Goal: Task Accomplishment & Management: Complete application form

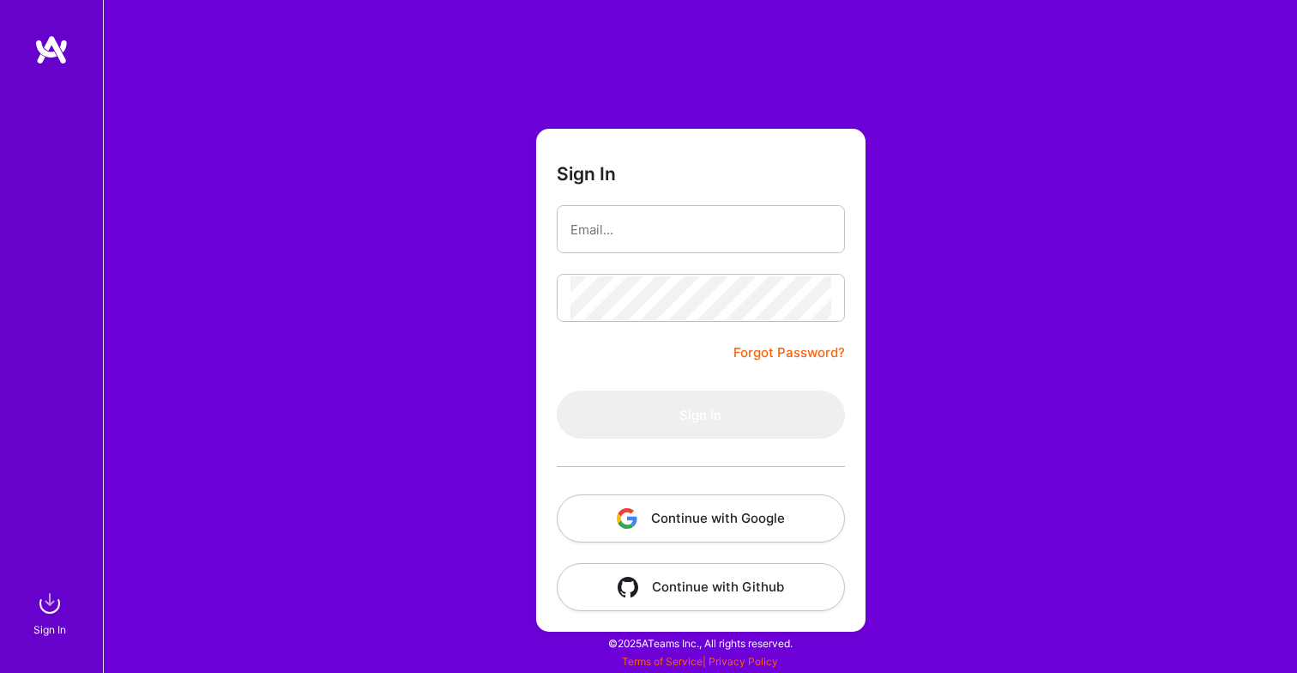
click at [654, 251] on div at bounding box center [701, 229] width 288 height 48
click at [655, 239] on input "email" at bounding box center [700, 230] width 261 height 44
click at [0, 664] on com-1password-button at bounding box center [0, 664] width 0 height 0
type input "[EMAIL_ADDRESS][DOMAIN_NAME]"
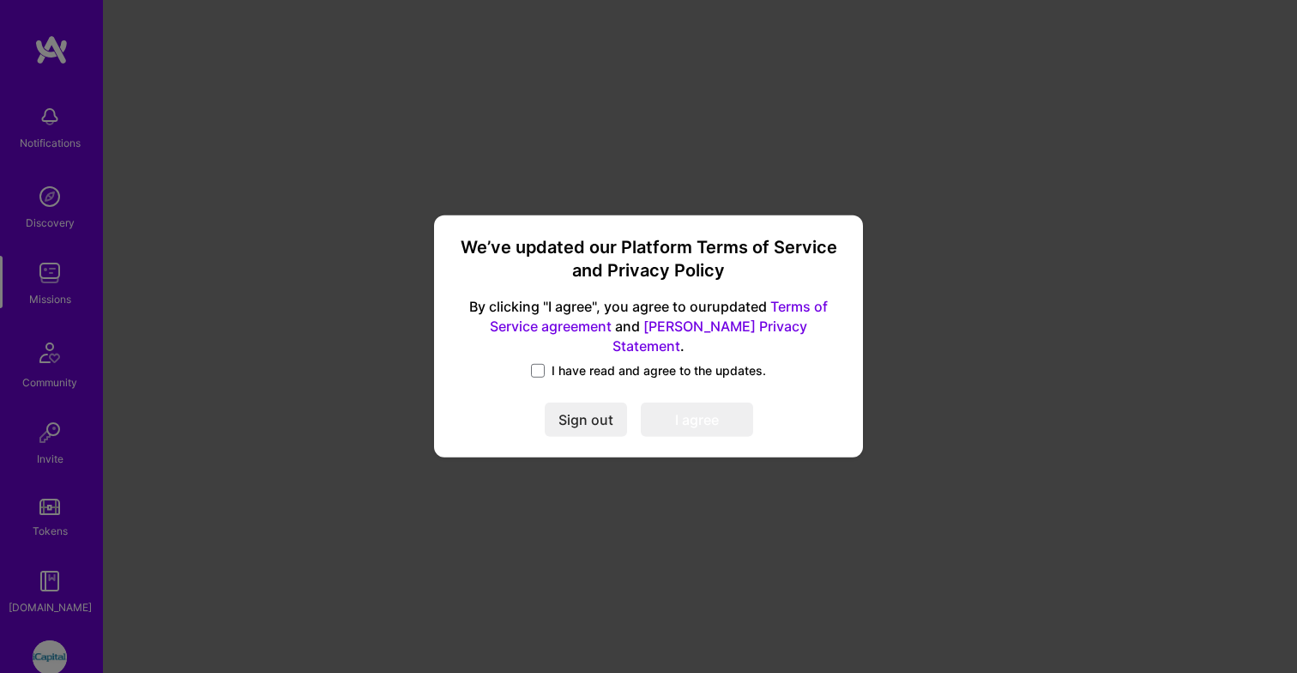
click at [570, 363] on span "I have read and agree to the updates." at bounding box center [659, 370] width 214 height 17
click at [0, 0] on input "I have read and agree to the updates." at bounding box center [0, 0] width 0 height 0
click at [668, 409] on button "I agree" at bounding box center [697, 420] width 112 height 34
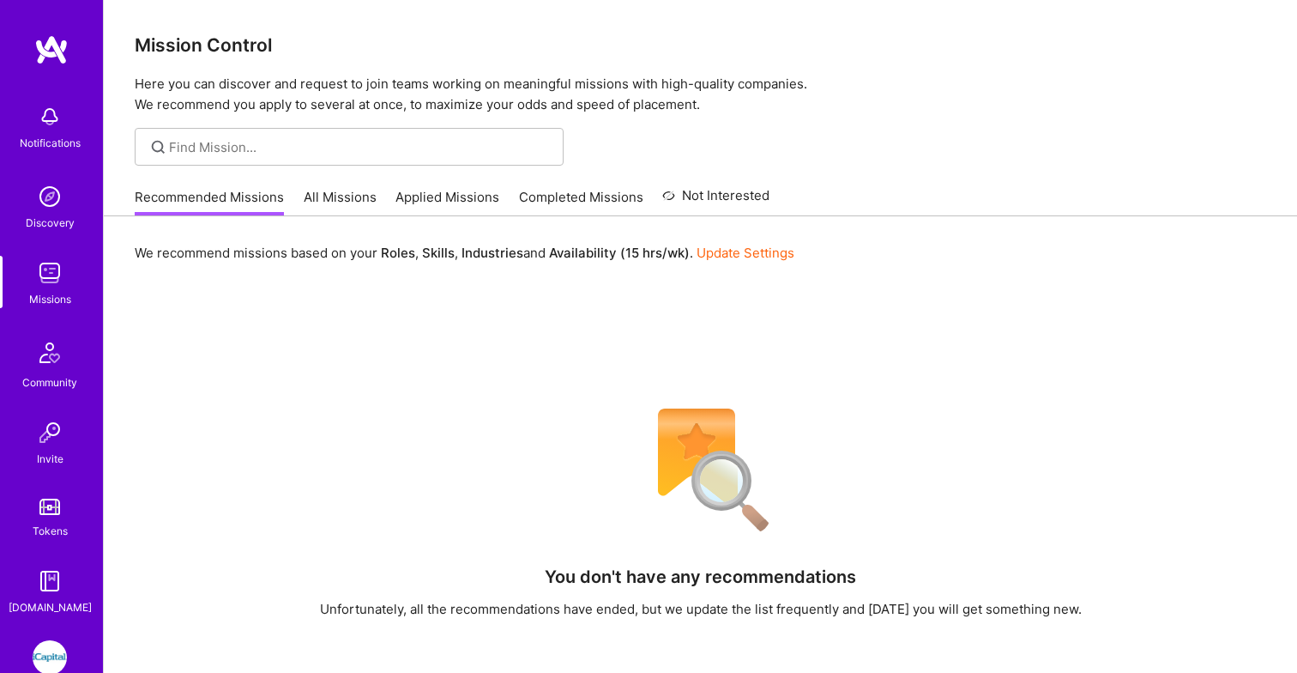
click at [39, 647] on img at bounding box center [50, 657] width 34 height 34
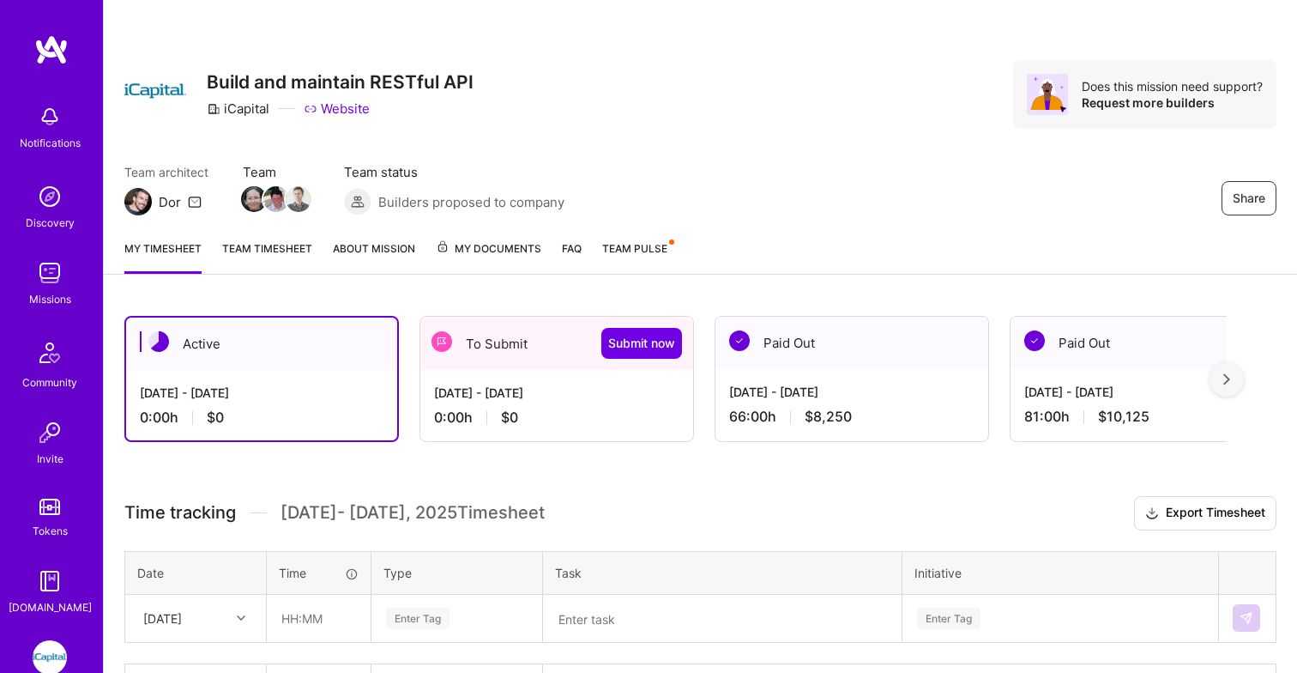
click at [545, 385] on div "[DATE] - [DATE]" at bounding box center [556, 392] width 245 height 18
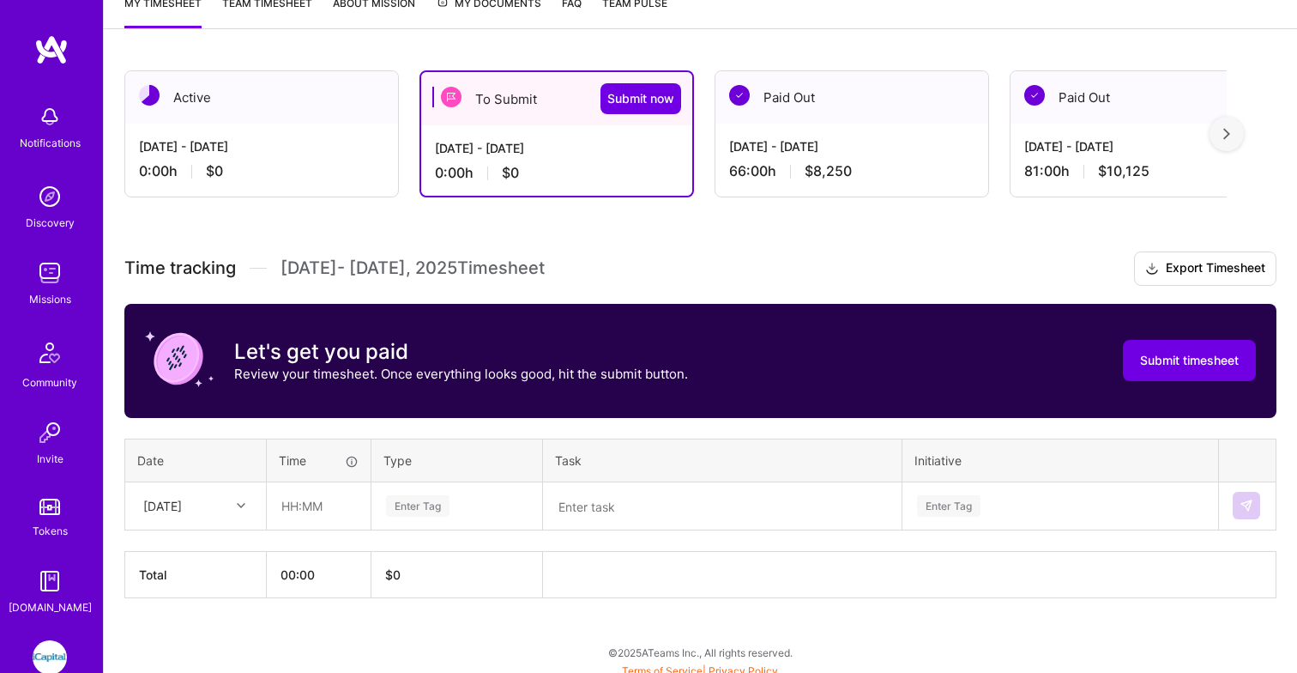
scroll to position [254, 0]
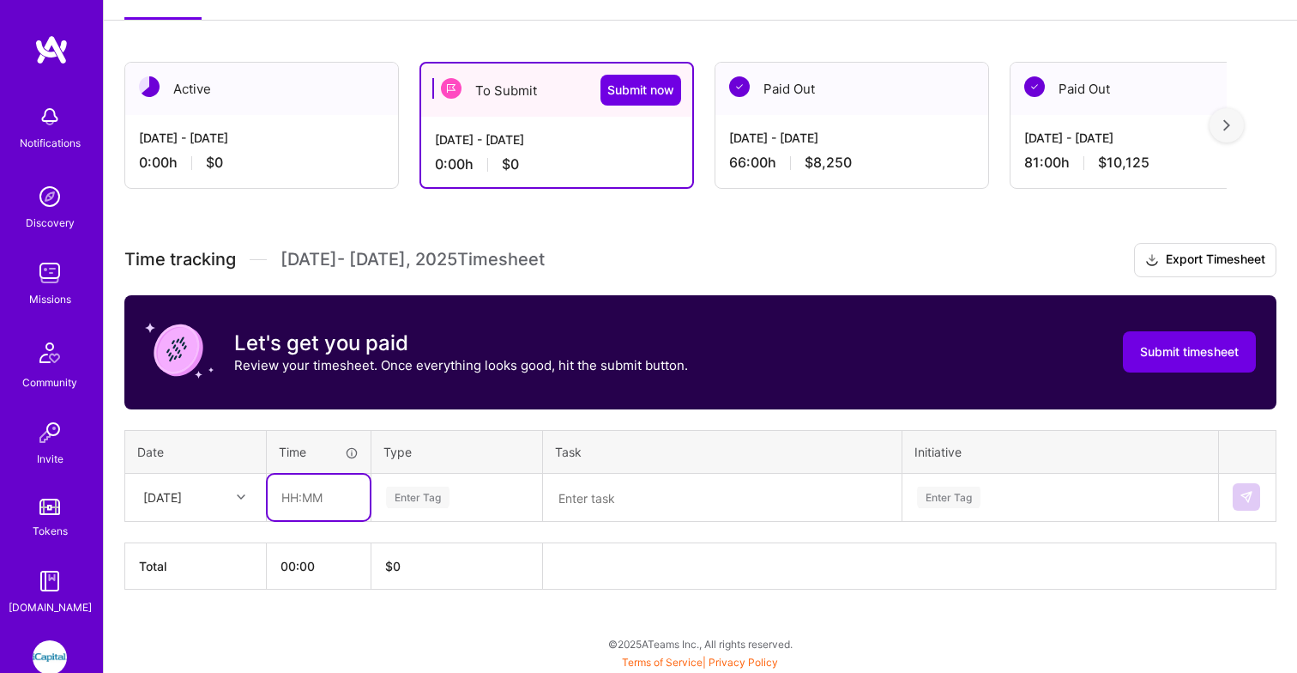
click at [317, 499] on input "text" at bounding box center [319, 496] width 102 height 45
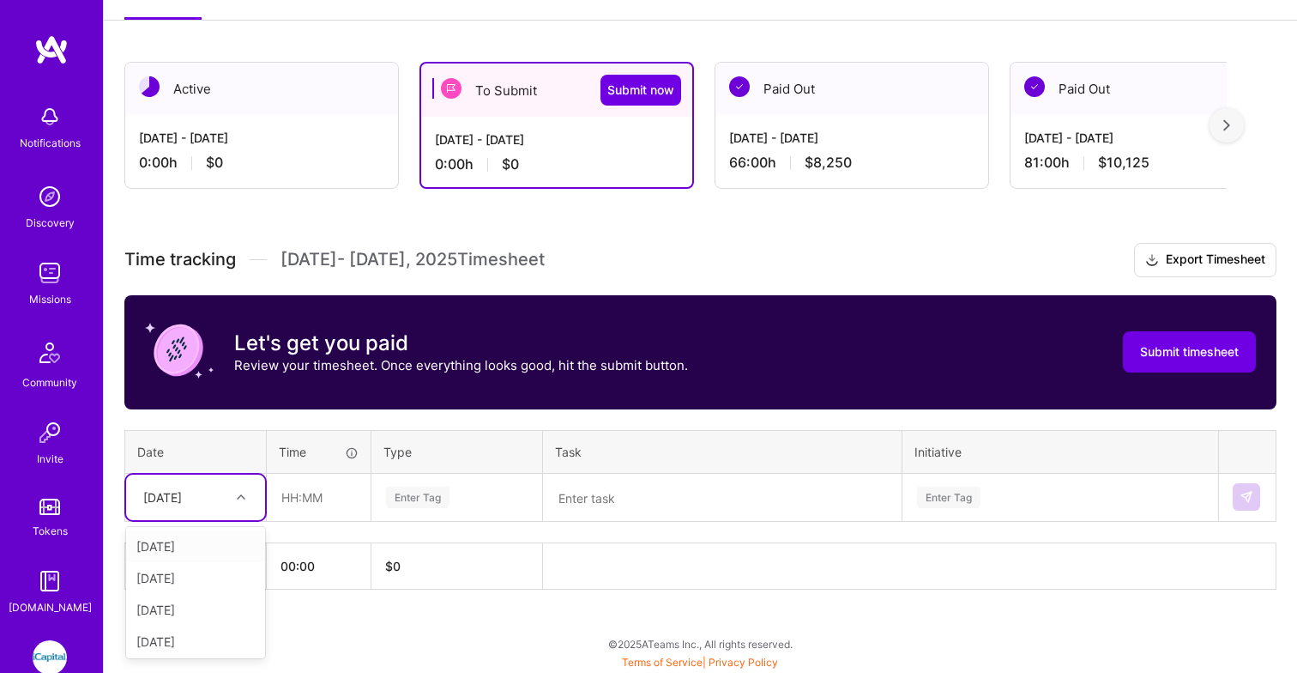
click at [238, 492] on icon at bounding box center [241, 496] width 9 height 9
click at [196, 631] on div "[DATE]" at bounding box center [195, 639] width 139 height 32
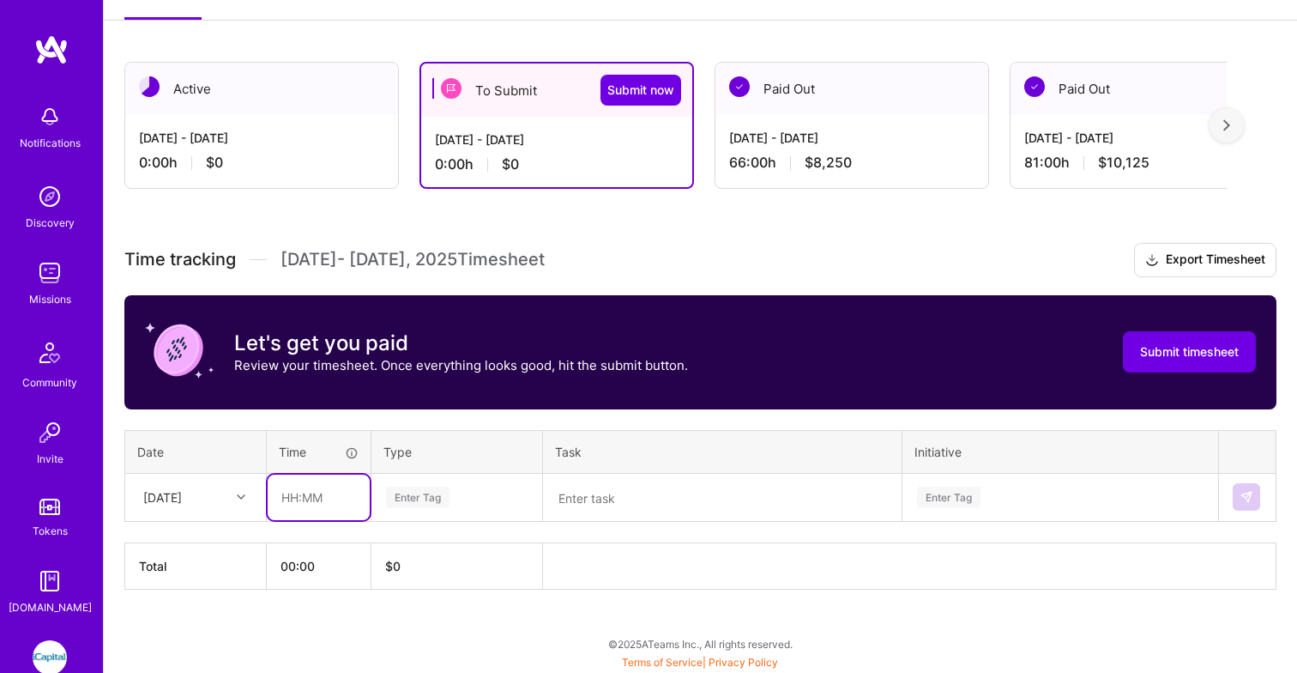
click at [293, 497] on input "text" at bounding box center [319, 496] width 102 height 45
type input "08:00"
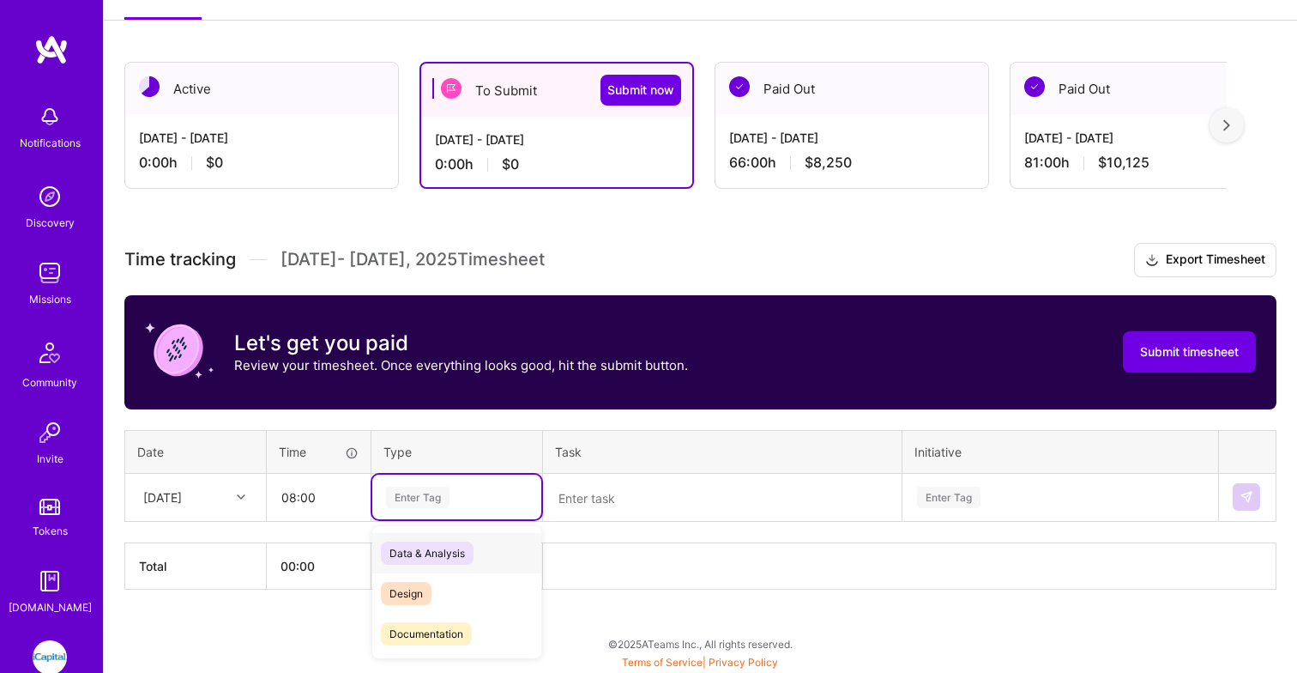
click at [433, 492] on div "Enter Tag" at bounding box center [417, 497] width 63 height 27
click at [426, 546] on span "Engineering" at bounding box center [418, 551] width 74 height 23
click at [571, 490] on textarea at bounding box center [722, 497] width 355 height 45
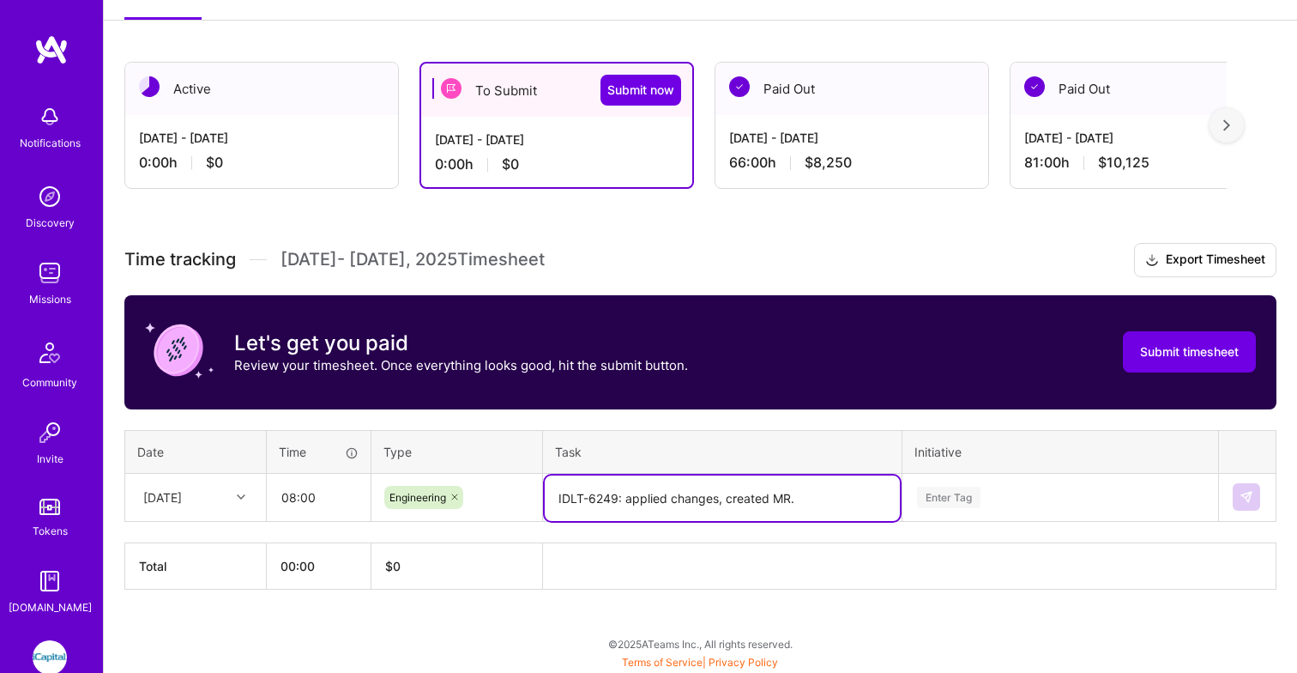
type textarea "IDLT-6249: applied changes, created MR."
click at [957, 492] on div "Enter Tag" at bounding box center [1060, 496] width 314 height 45
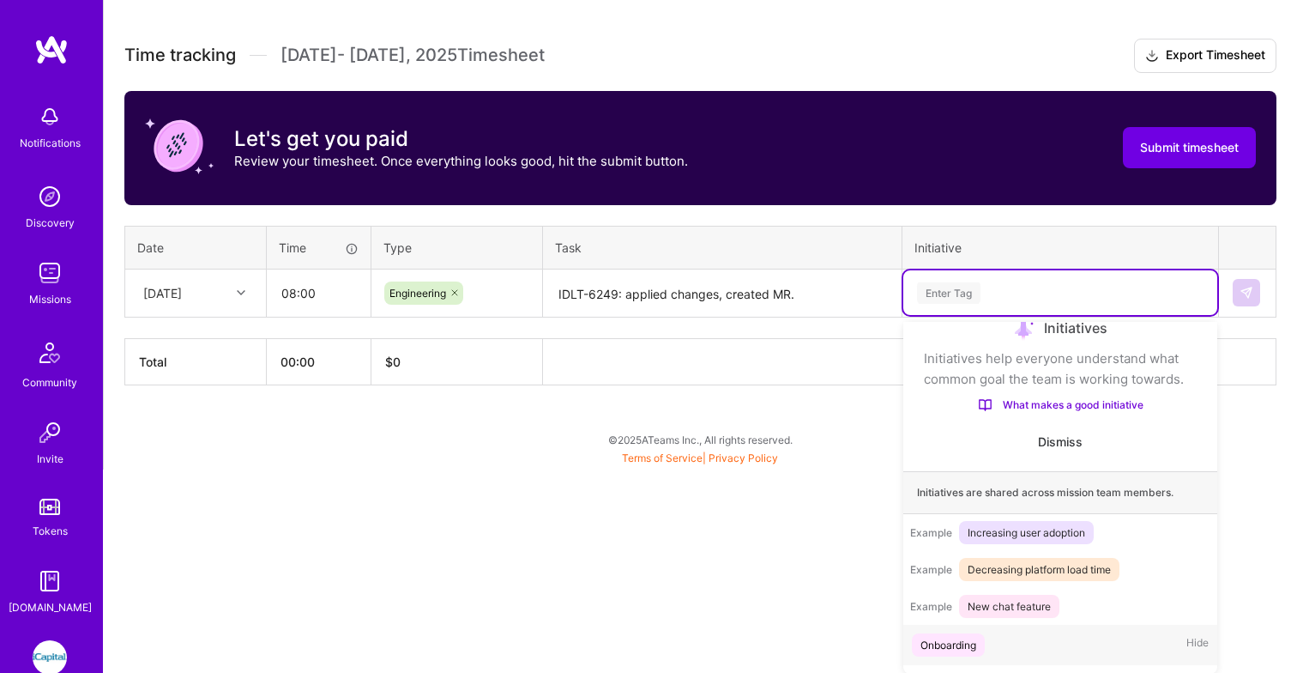
scroll to position [181, 0]
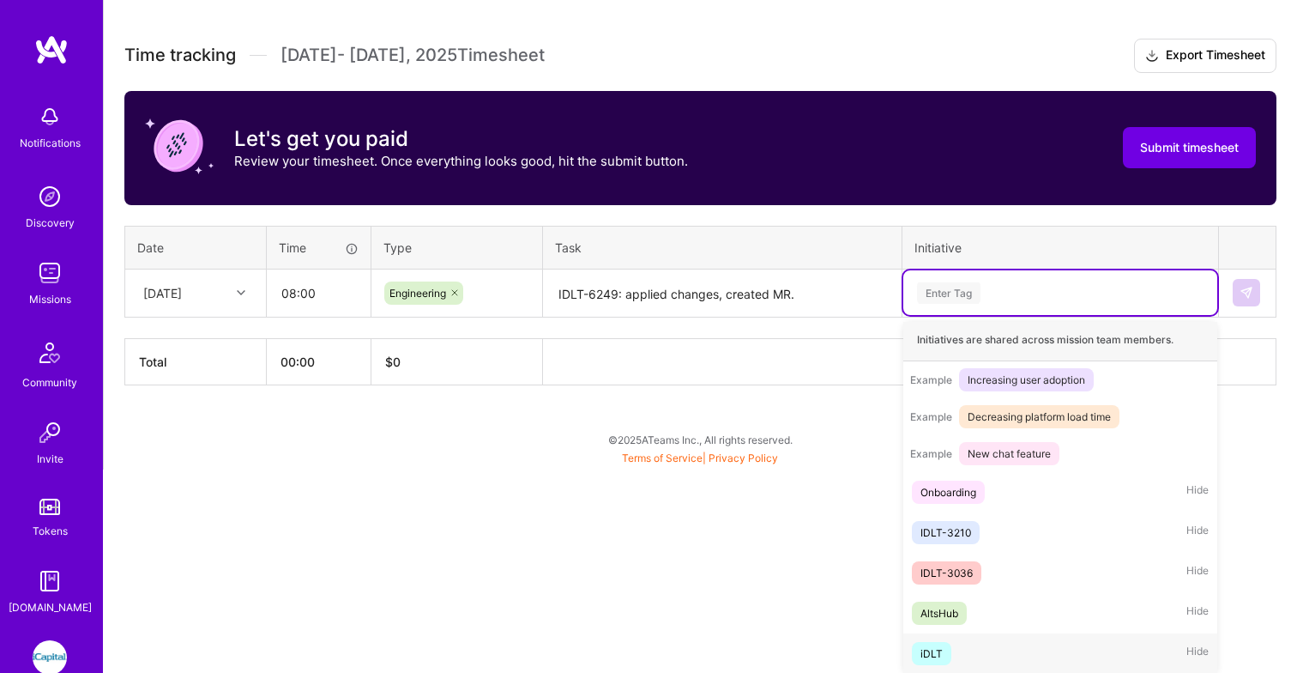
click at [962, 647] on div "iDLT Hide" at bounding box center [1060, 653] width 314 height 40
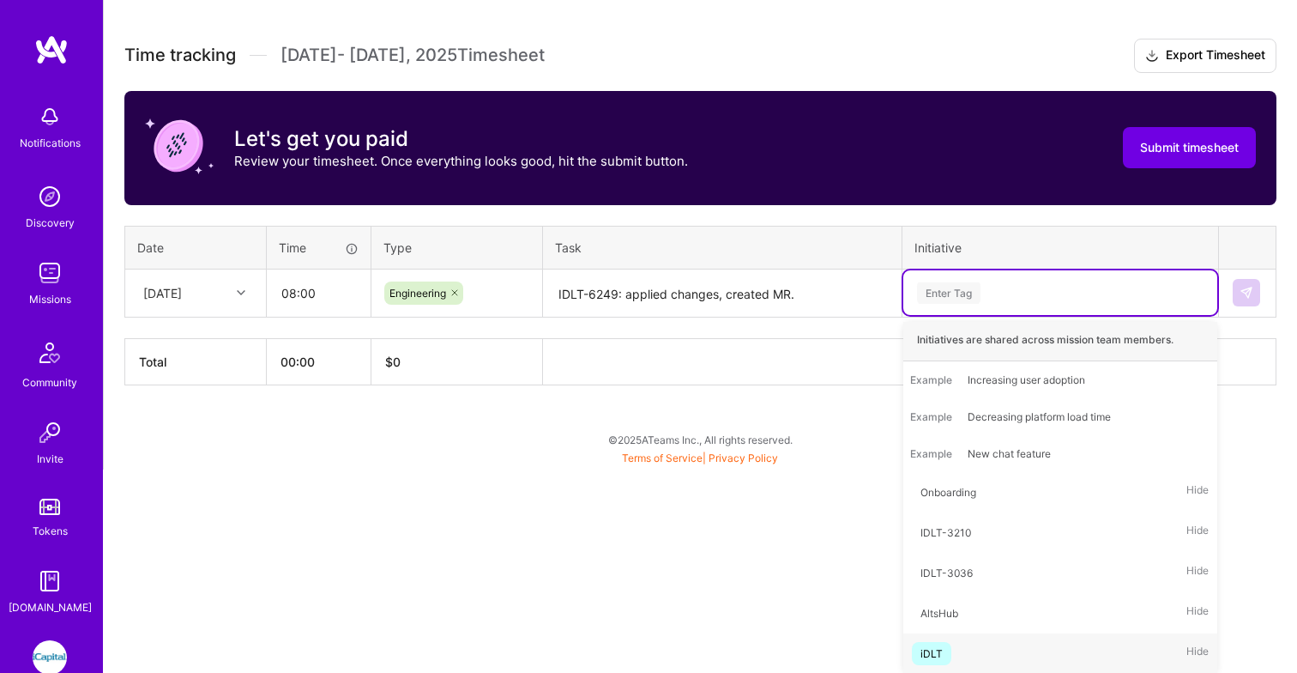
scroll to position [254, 0]
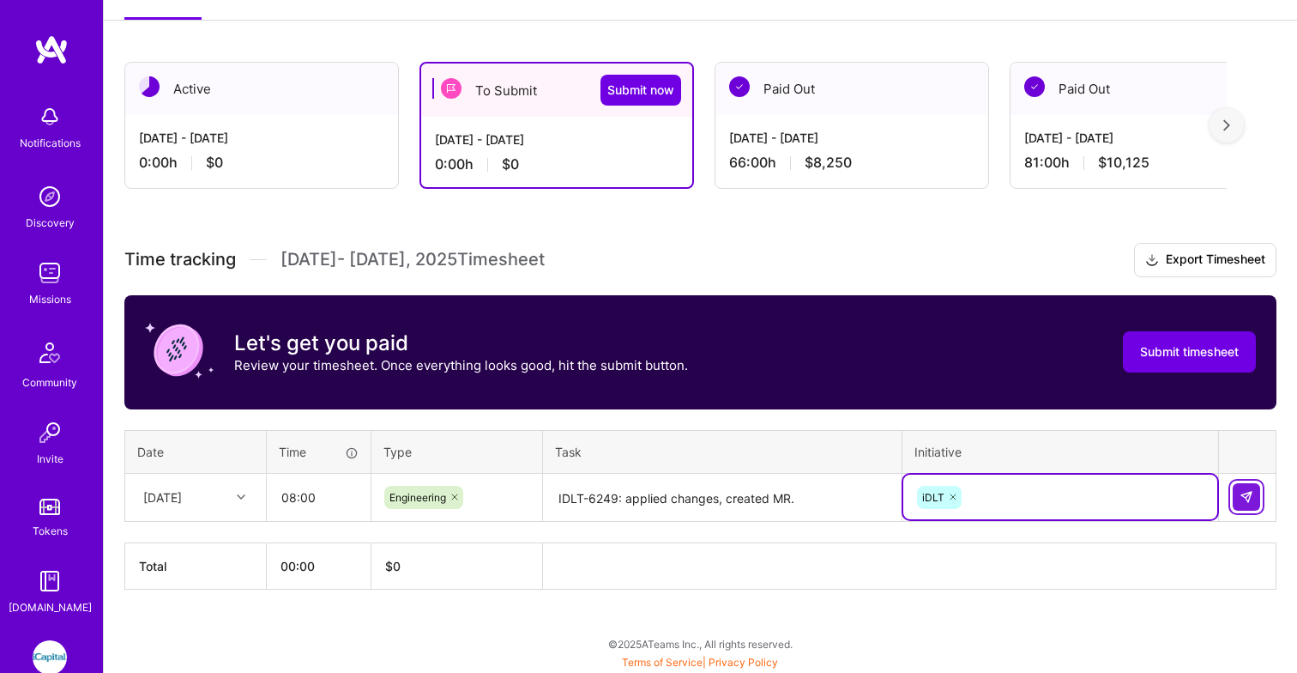
click at [1240, 498] on img at bounding box center [1247, 497] width 14 height 14
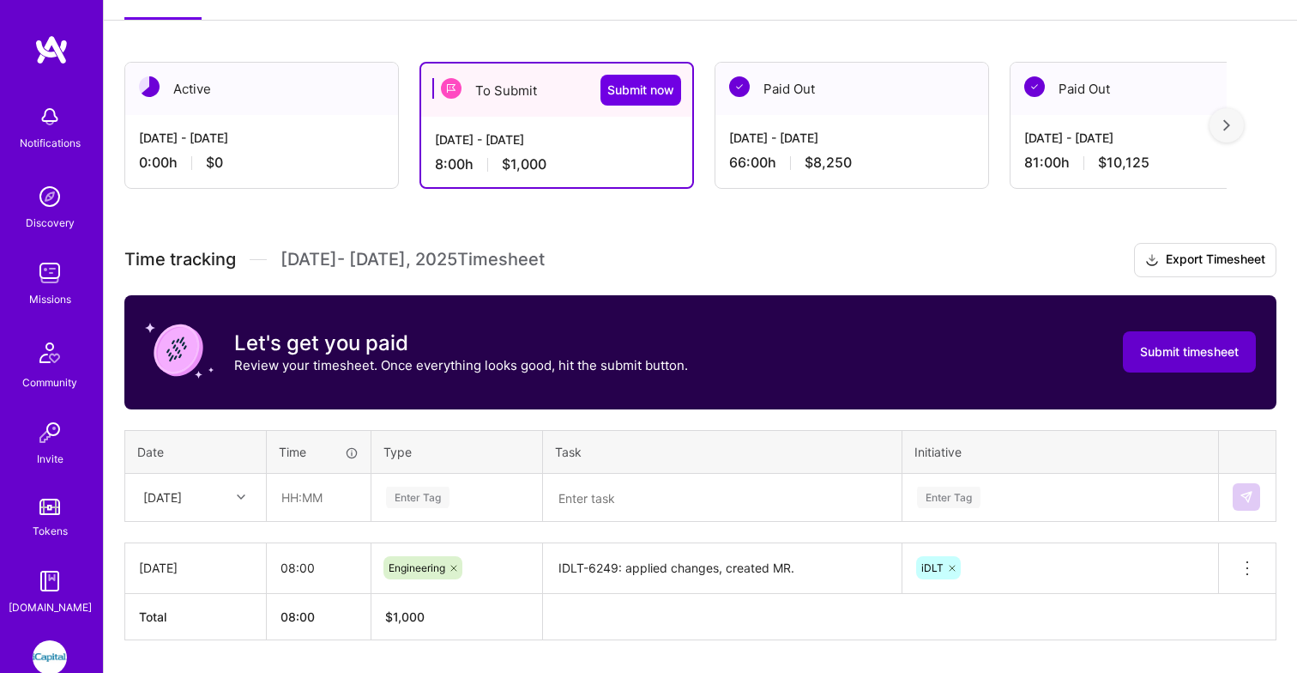
click at [1165, 344] on span "Submit timesheet" at bounding box center [1189, 351] width 99 height 17
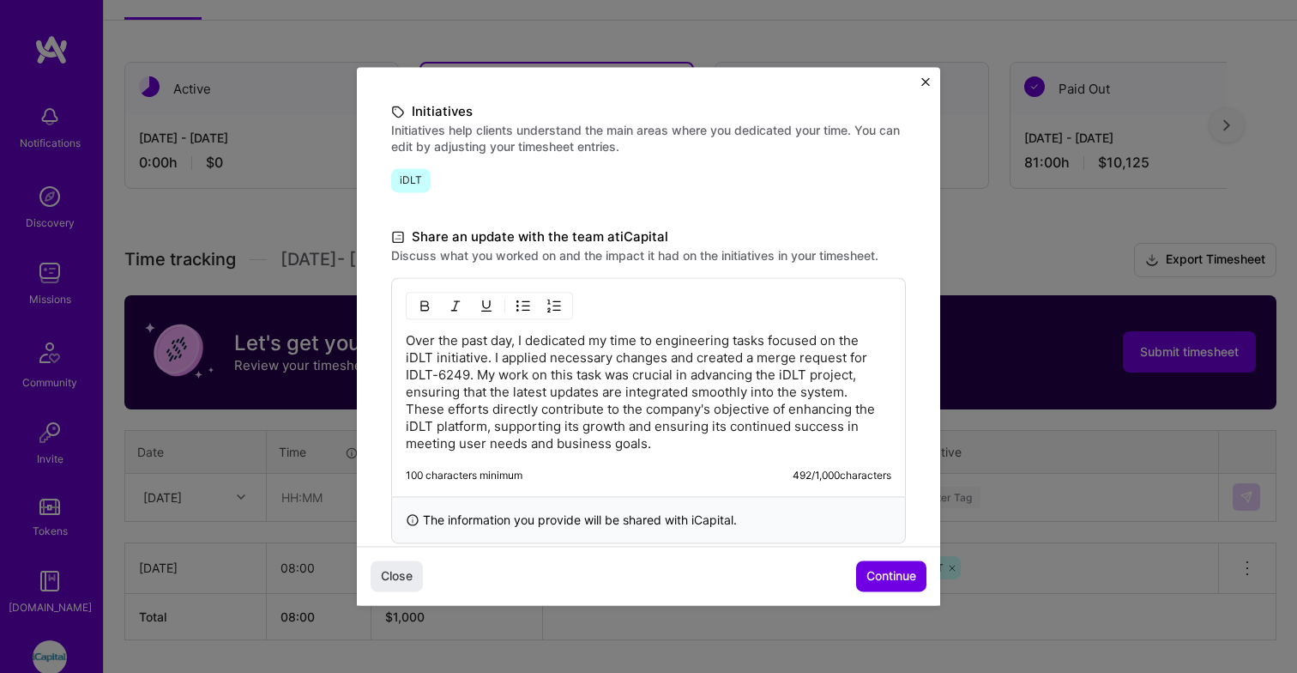
scroll to position [407, 0]
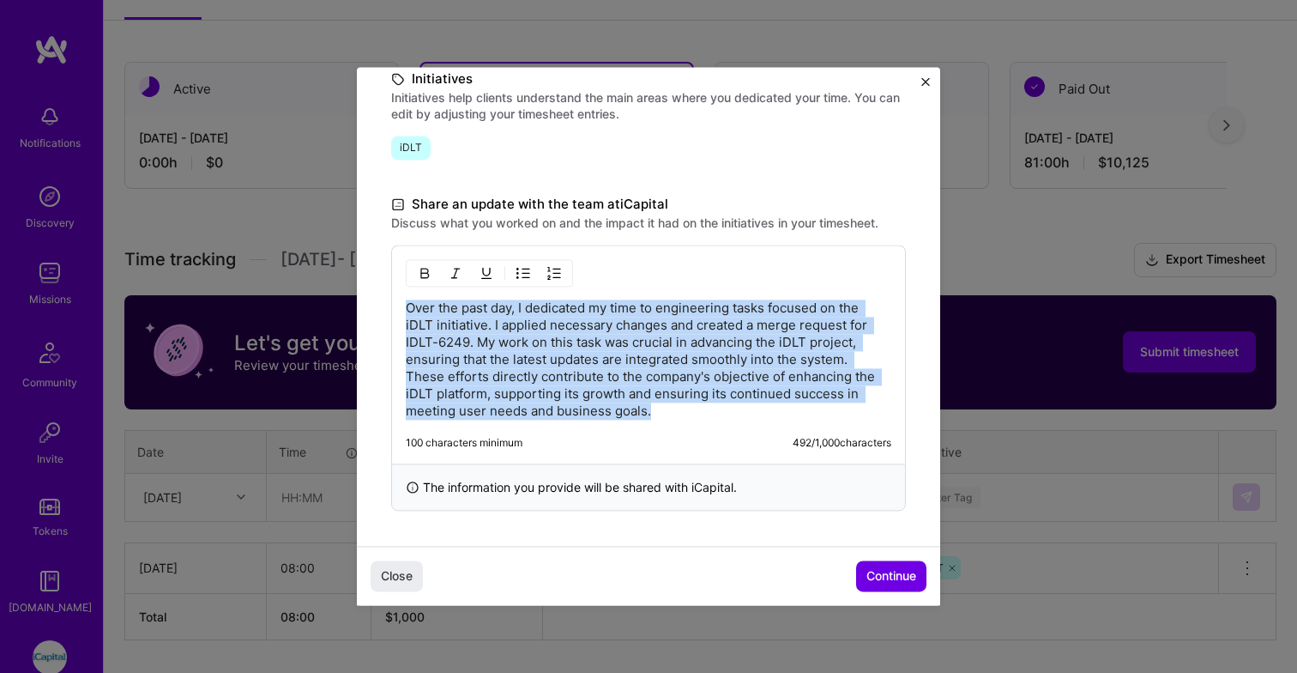
drag, startPoint x: 698, startPoint y: 419, endPoint x: 409, endPoint y: 284, distance: 318.9
click at [409, 284] on div "Over the past day, I dedicated my time to engineering tasks focused on the iDLT…" at bounding box center [648, 353] width 515 height 219
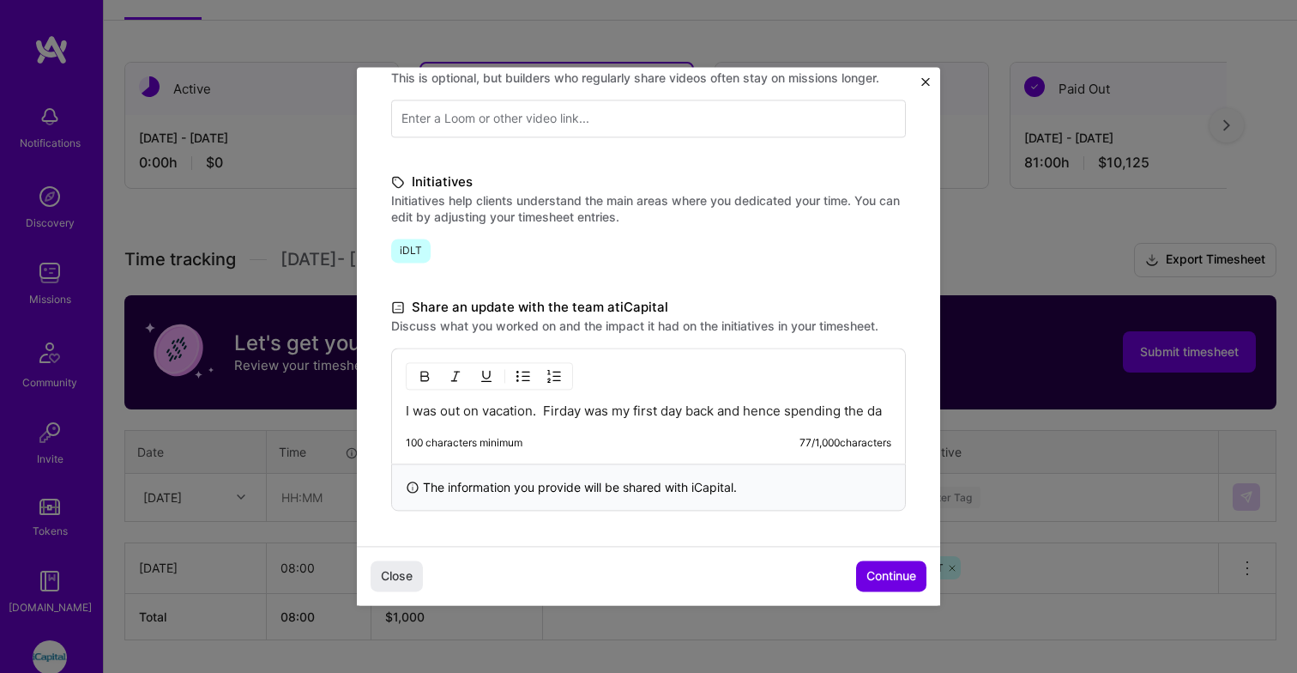
scroll to position [322, 0]
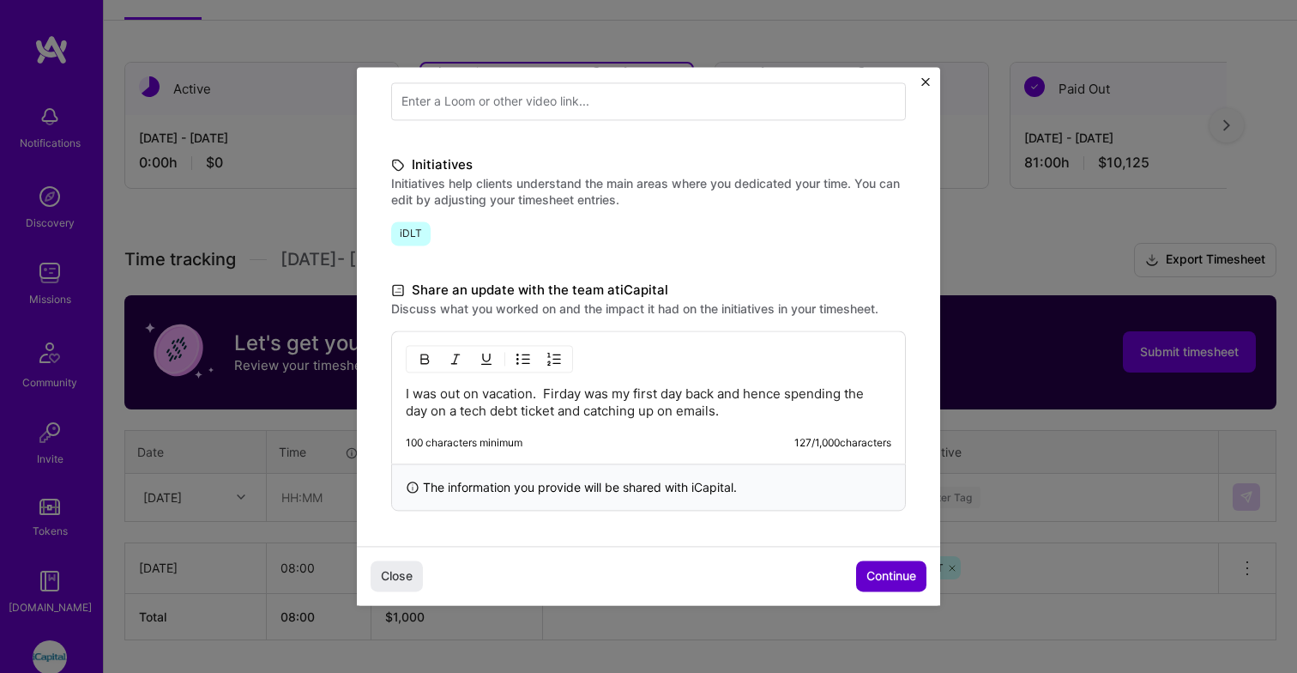
click at [883, 565] on button "Continue" at bounding box center [891, 576] width 70 height 31
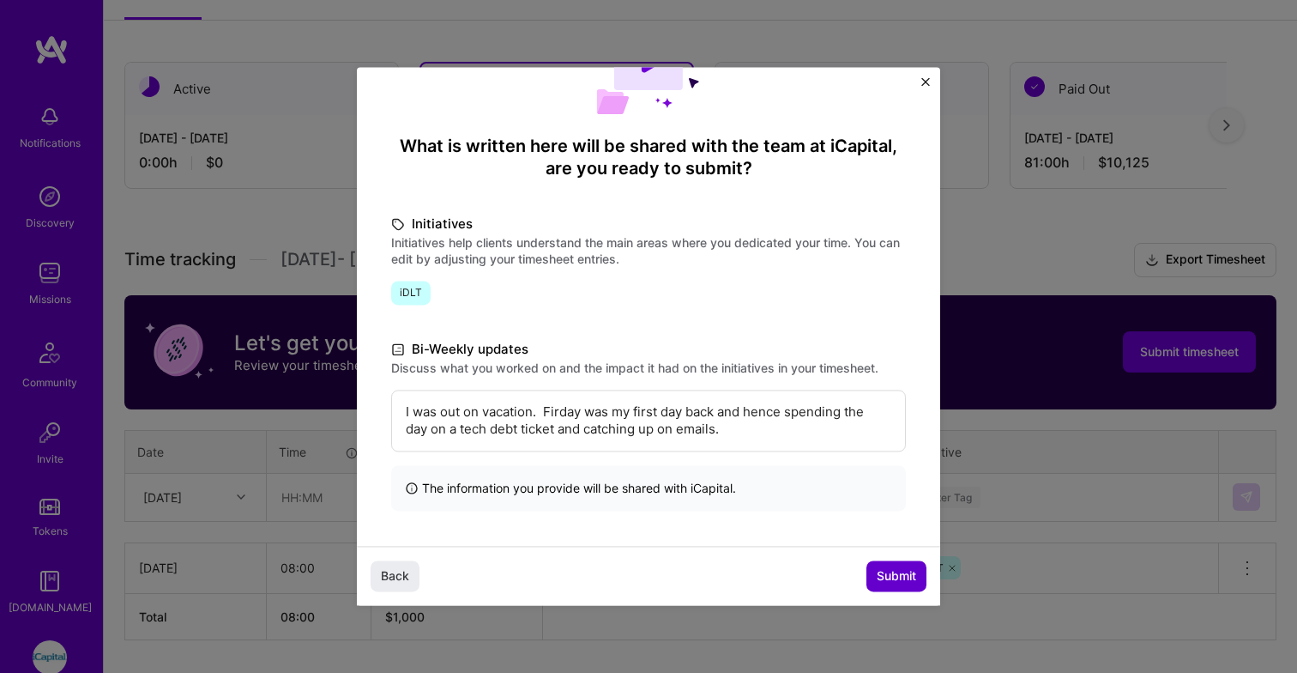
click at [890, 576] on span "Submit" at bounding box center [896, 576] width 39 height 17
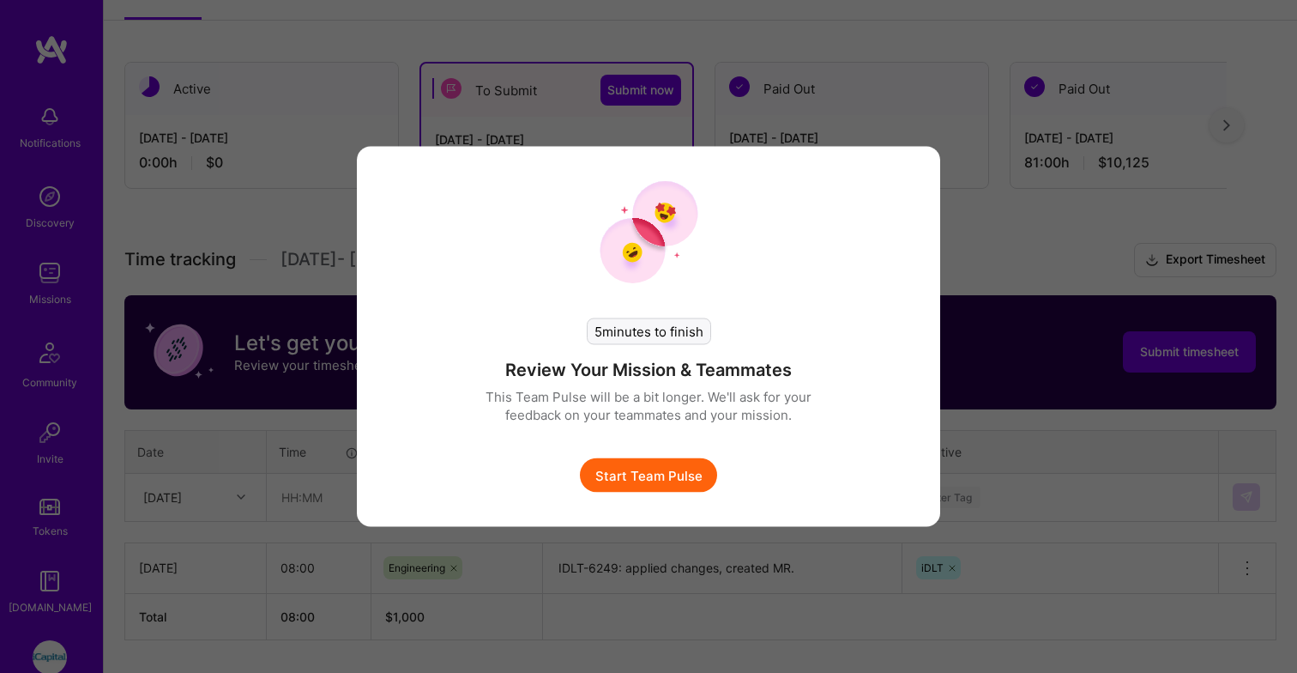
click at [685, 473] on button "Start Team Pulse" at bounding box center [648, 475] width 137 height 34
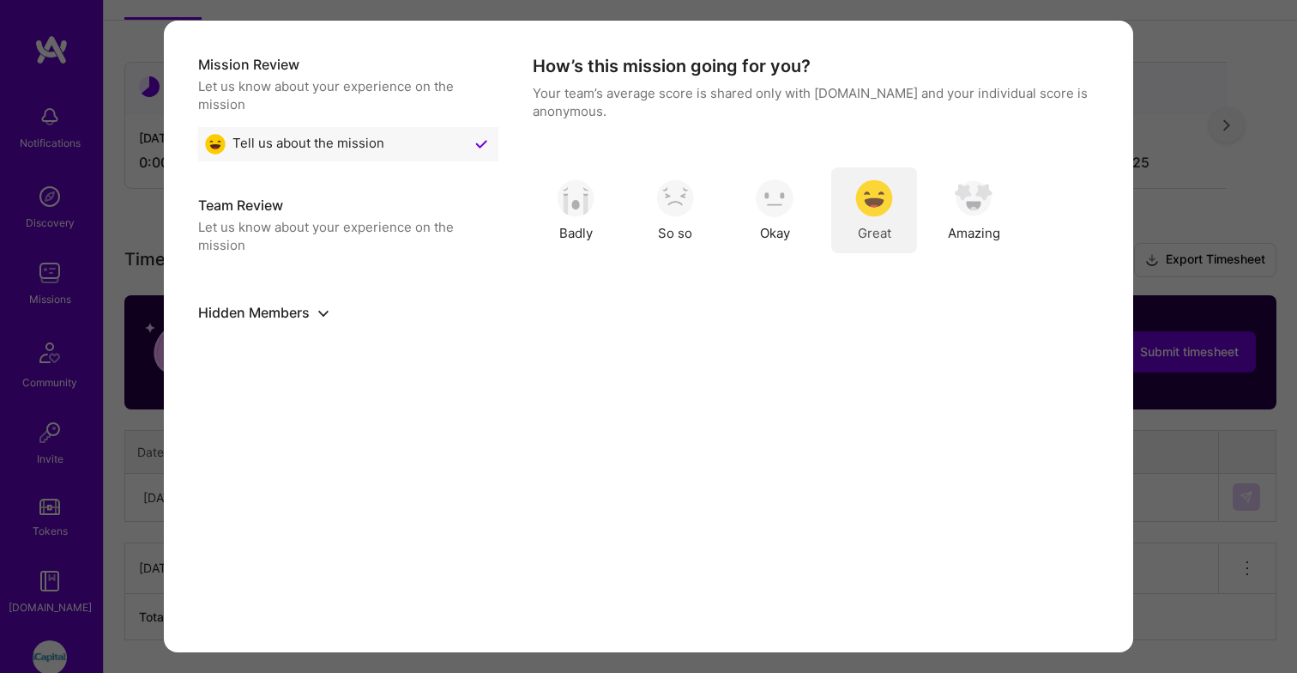
click at [874, 209] on img "modal" at bounding box center [874, 198] width 38 height 38
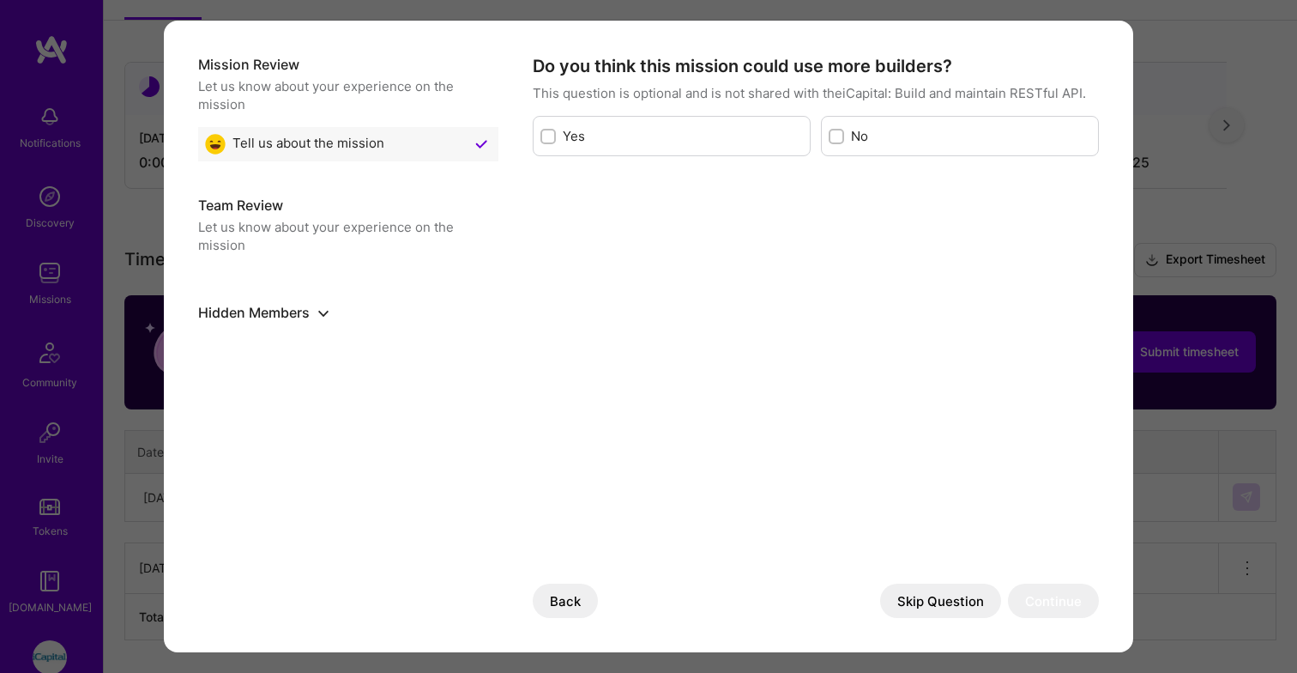
click at [973, 596] on button "Skip Question" at bounding box center [940, 600] width 121 height 34
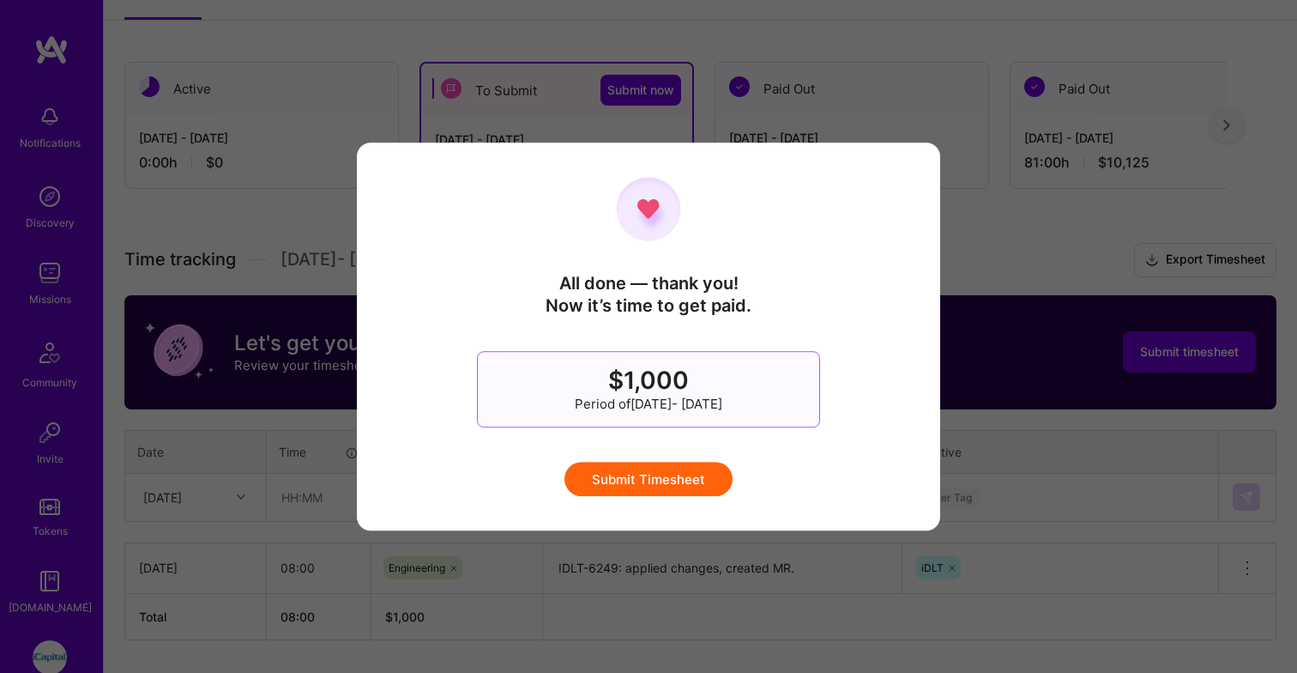
click at [710, 481] on button "Submit Timesheet" at bounding box center [648, 479] width 168 height 34
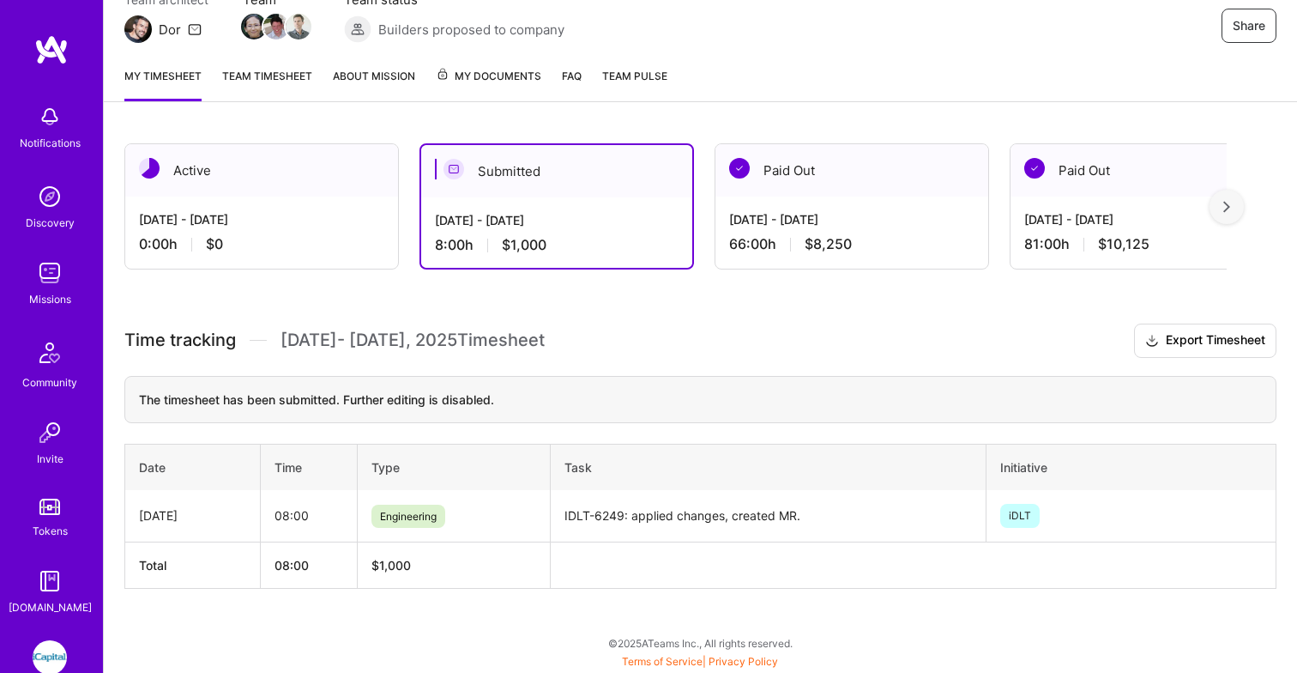
scroll to position [172, 0]
